Goal: Entertainment & Leisure: Consume media (video, audio)

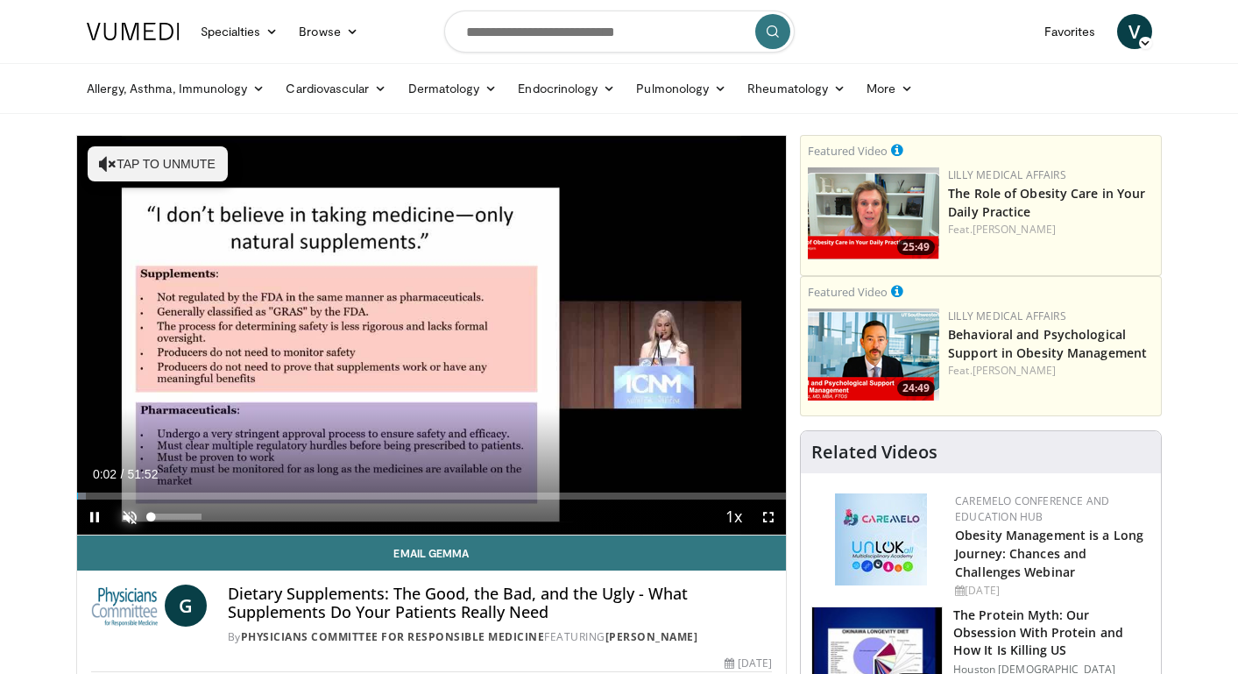
click at [123, 511] on span "Video Player" at bounding box center [129, 516] width 35 height 35
click at [95, 518] on span "Video Player" at bounding box center [94, 516] width 35 height 35
click at [92, 515] on span "Video Player" at bounding box center [94, 516] width 35 height 35
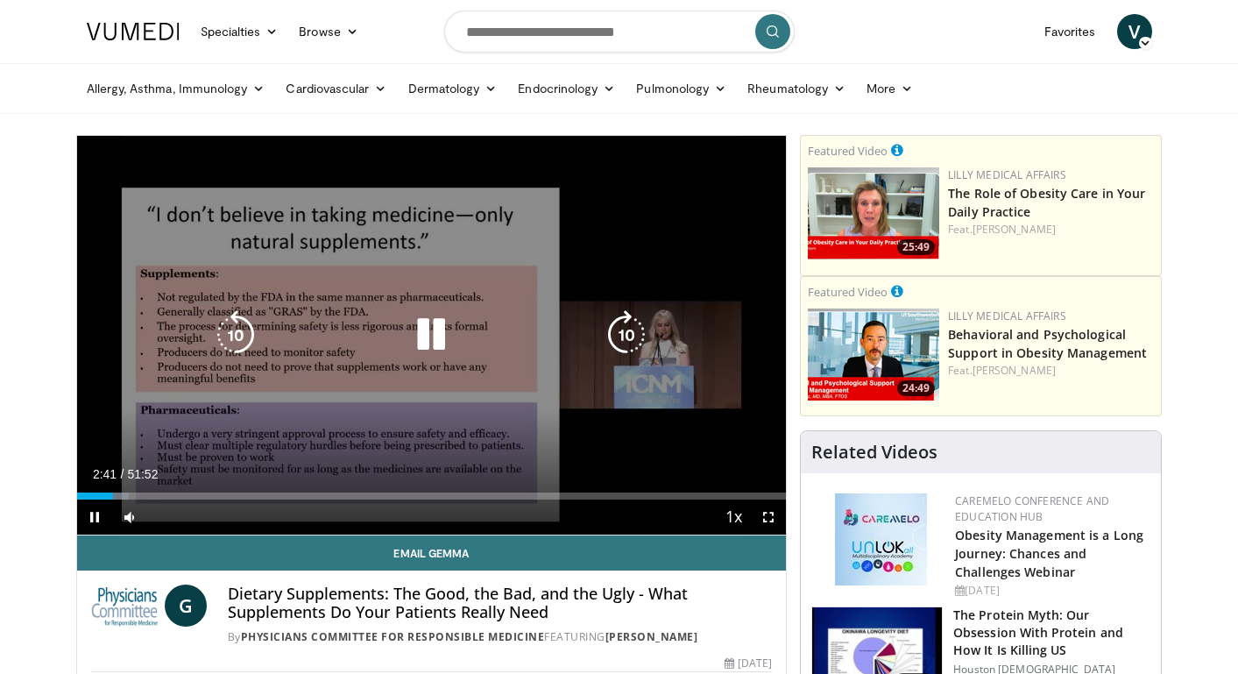
click at [432, 330] on icon "Video Player" at bounding box center [431, 334] width 49 height 49
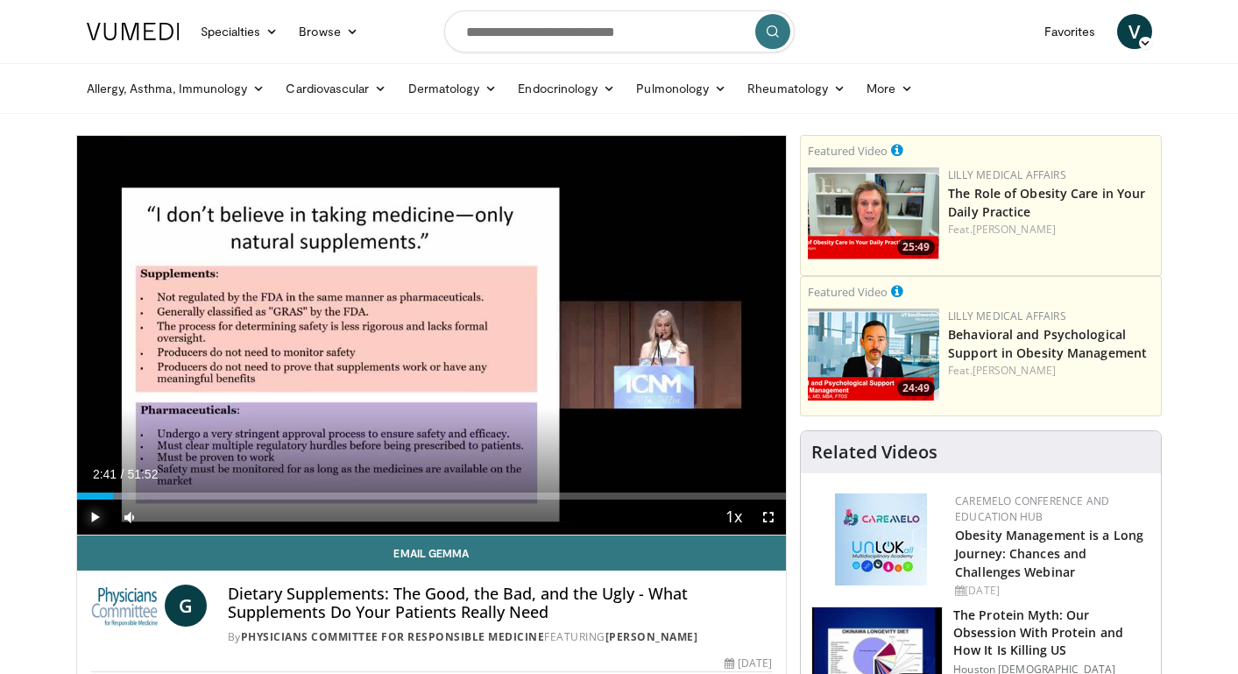
click at [91, 515] on span "Video Player" at bounding box center [94, 516] width 35 height 35
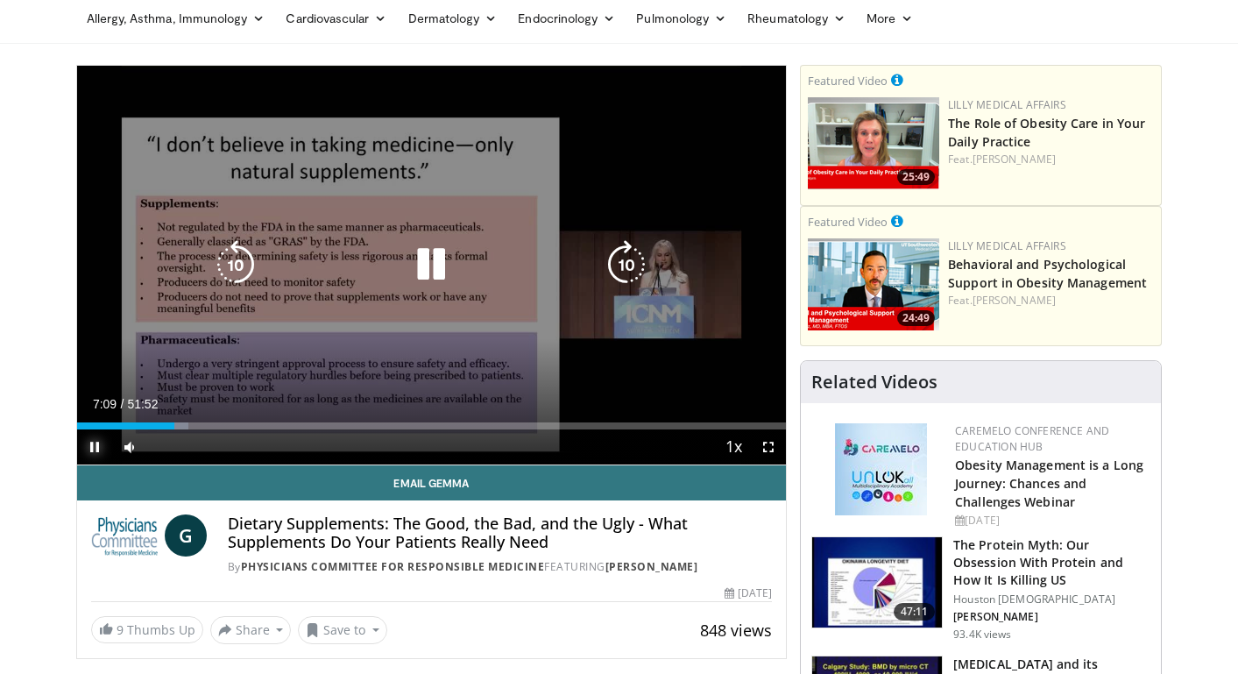
scroll to position [72, 0]
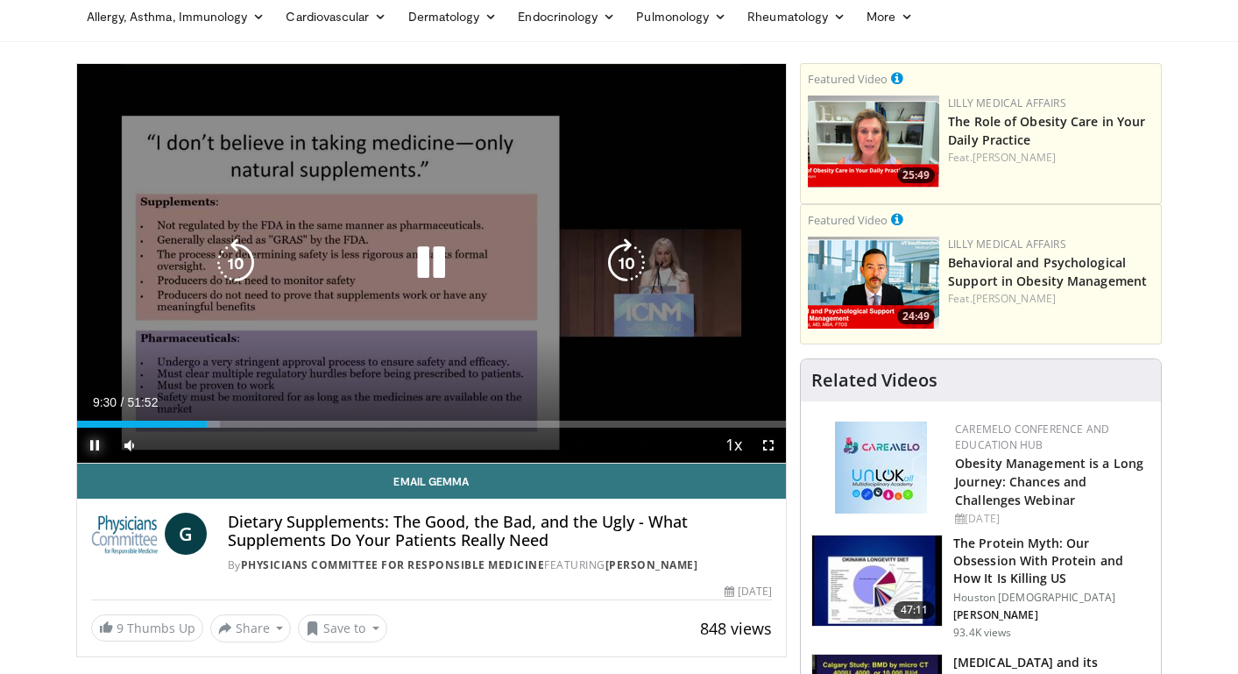
click at [97, 450] on span "Video Player" at bounding box center [94, 445] width 35 height 35
